Goal: Transaction & Acquisition: Subscribe to service/newsletter

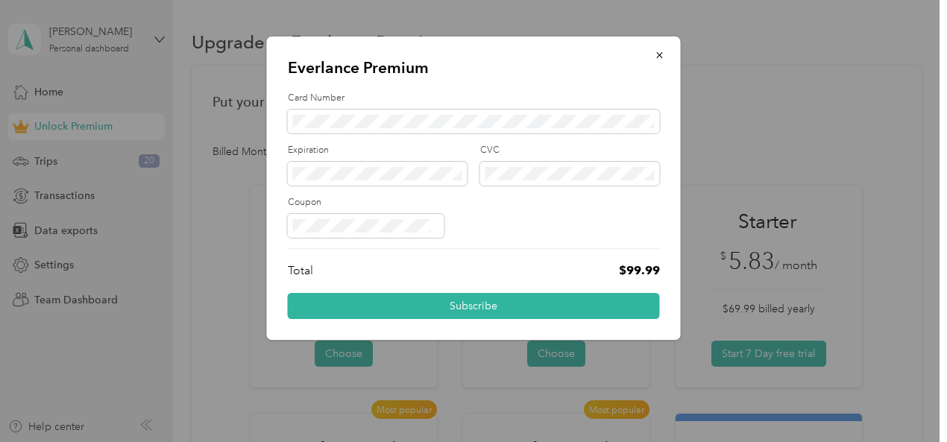
scroll to position [324, 0]
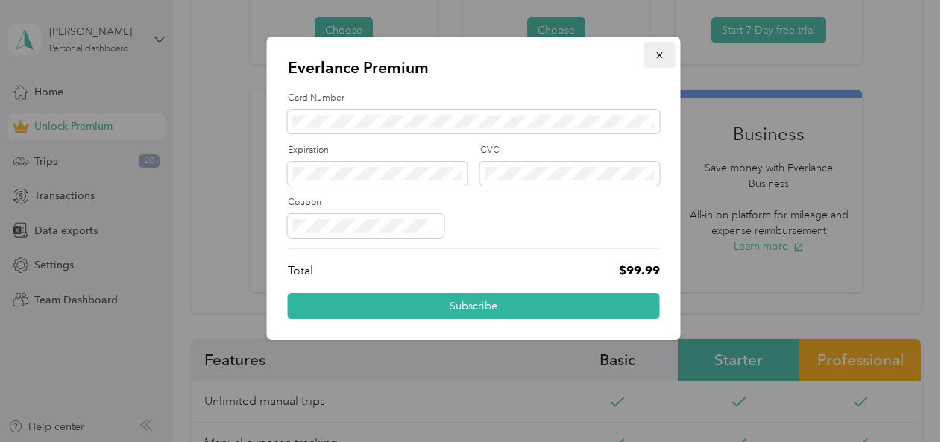
click at [660, 56] on icon "button" at bounding box center [660, 55] width 10 height 10
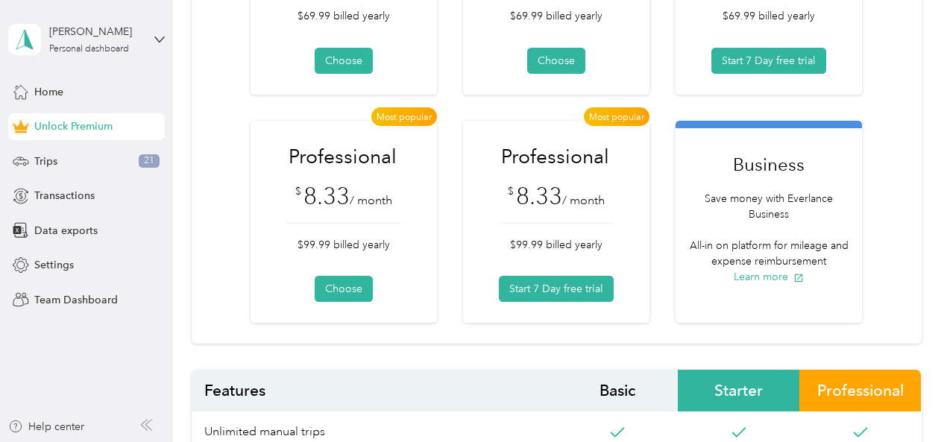
scroll to position [295, 0]
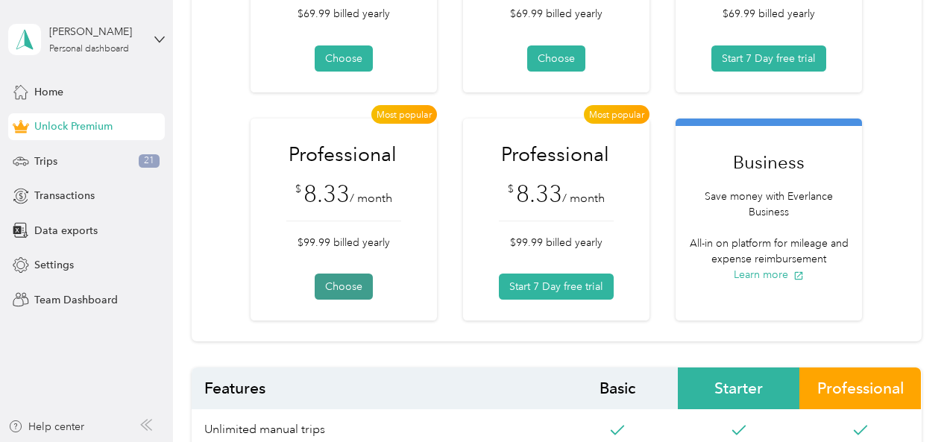
click at [336, 285] on button "Choose" at bounding box center [344, 287] width 58 height 26
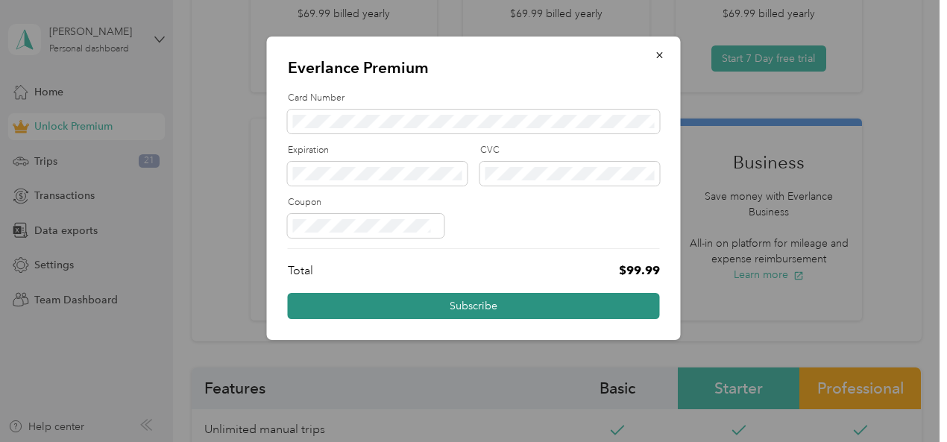
click at [458, 306] on button "Subscribe" at bounding box center [474, 306] width 372 height 26
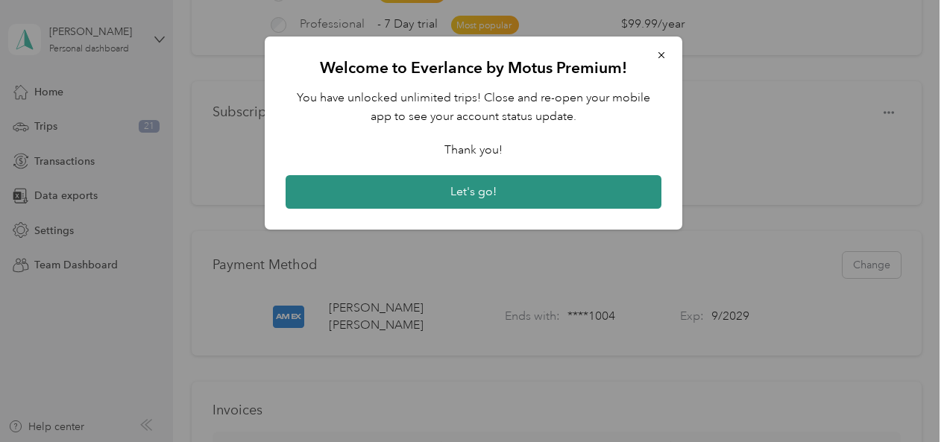
click at [496, 191] on button "Let's go!" at bounding box center [474, 192] width 376 height 34
